Goal: Task Accomplishment & Management: Use online tool/utility

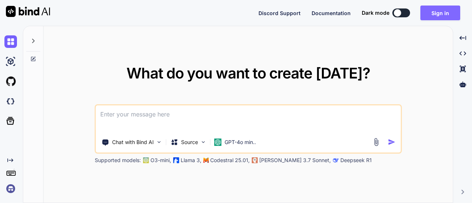
click at [437, 10] on button "Sign in" at bounding box center [440, 13] width 40 height 15
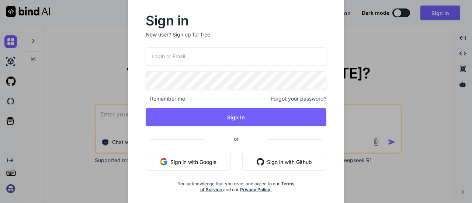
click at [192, 160] on button "Sign in with Google" at bounding box center [188, 162] width 85 height 18
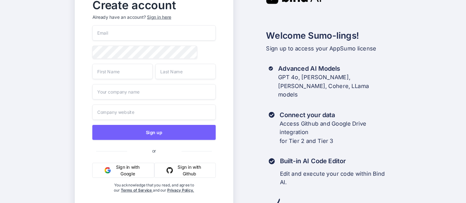
click at [127, 168] on button "Sign in with Google" at bounding box center [123, 170] width 62 height 15
click at [123, 178] on button "Sign in with Google" at bounding box center [123, 170] width 62 height 15
click at [117, 171] on button "Sign in with Google" at bounding box center [123, 170] width 62 height 15
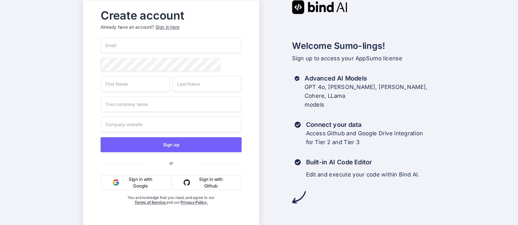
click at [133, 188] on button "Sign in with Google" at bounding box center [135, 182] width 71 height 15
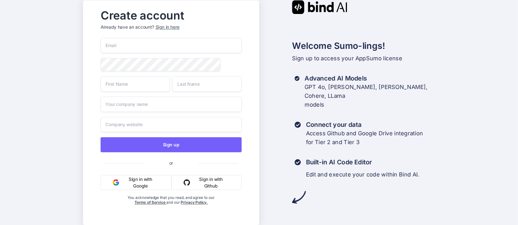
click at [133, 188] on button "Sign in with Google" at bounding box center [135, 182] width 71 height 15
click at [133, 181] on button "Sign in with Google" at bounding box center [135, 182] width 71 height 15
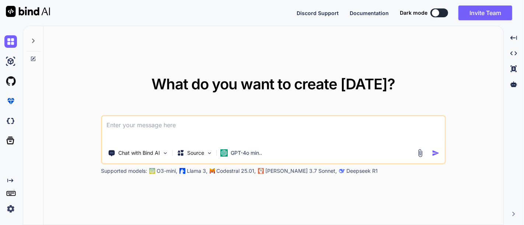
click at [10, 212] on img at bounding box center [10, 209] width 13 height 13
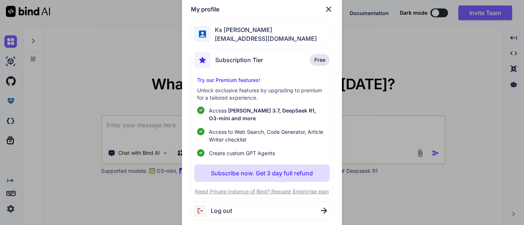
click at [272, 174] on p "Subscribe now. Get 3 day full refund" at bounding box center [262, 173] width 102 height 9
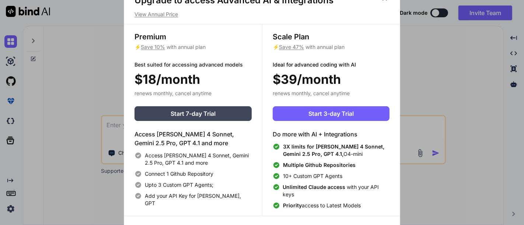
click at [413, 66] on div "Upgrade to access Advanced AI & Integrations View Annual Price Premium ⚡ Save 1…" at bounding box center [262, 112] width 524 height 225
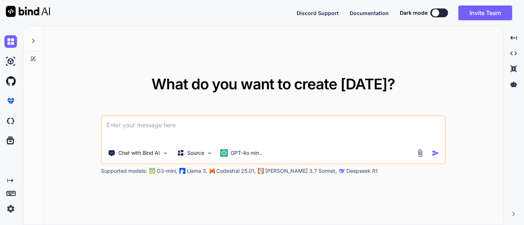
click at [27, 12] on img at bounding box center [28, 11] width 44 height 11
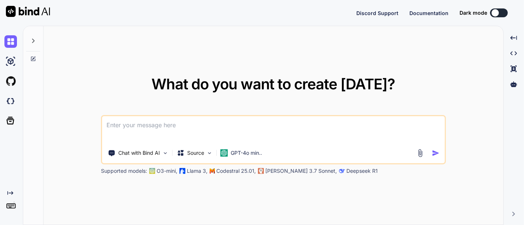
type textarea "x"
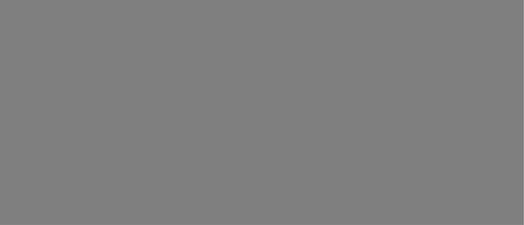
click at [143, 189] on div at bounding box center [262, 112] width 524 height 225
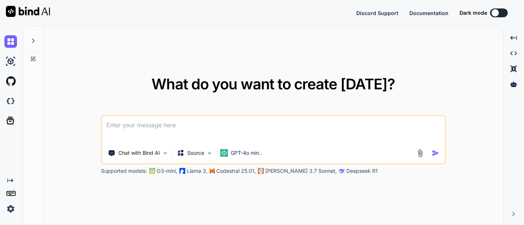
type textarea "x"
click at [15, 205] on img at bounding box center [10, 209] width 13 height 13
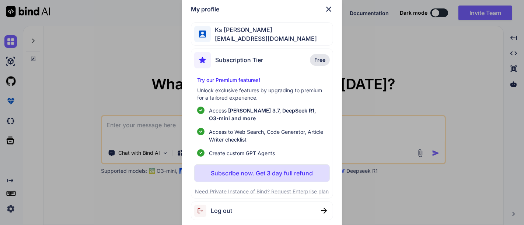
click at [328, 11] on img at bounding box center [328, 9] width 9 height 9
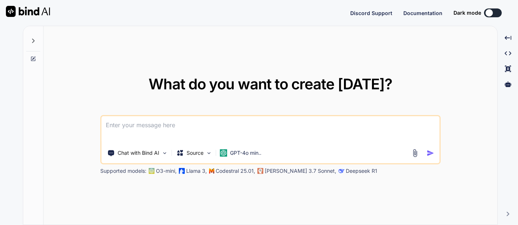
type textarea "x"
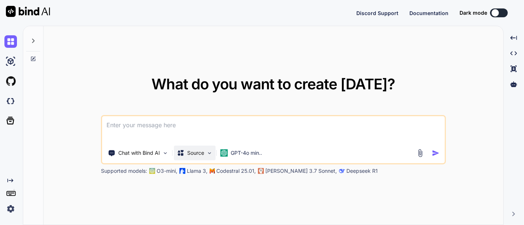
type textarea "x"
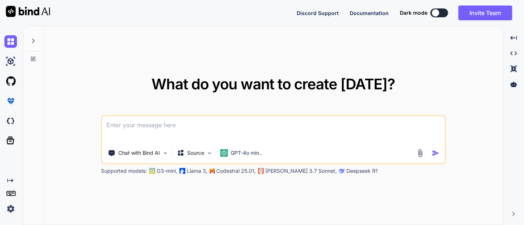
click at [10, 208] on img at bounding box center [10, 209] width 13 height 13
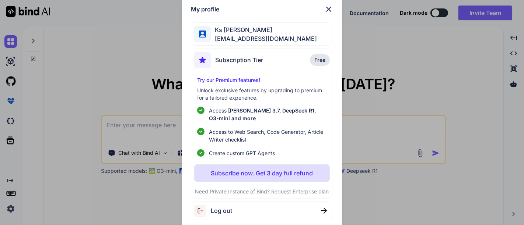
click at [327, 8] on img at bounding box center [328, 9] width 9 height 9
